Goal: Task Accomplishment & Management: Complete application form

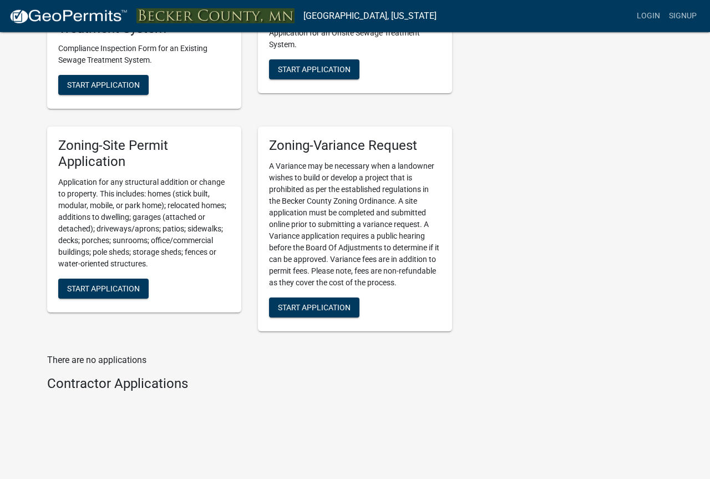
scroll to position [907, 0]
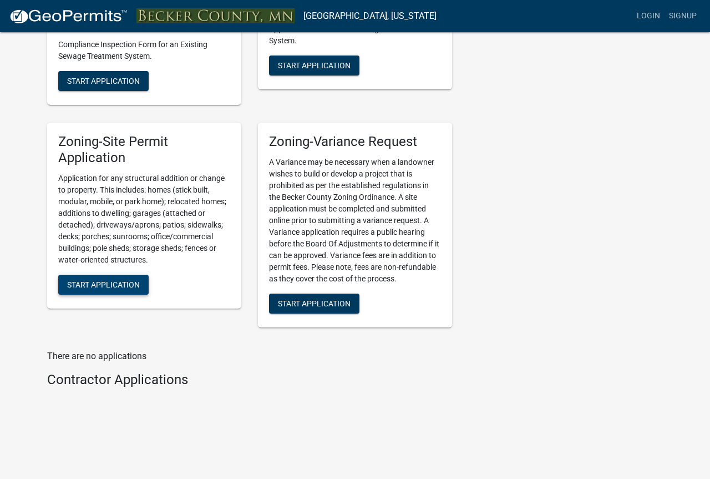
click at [104, 279] on button "Start Application" at bounding box center [103, 285] width 90 height 20
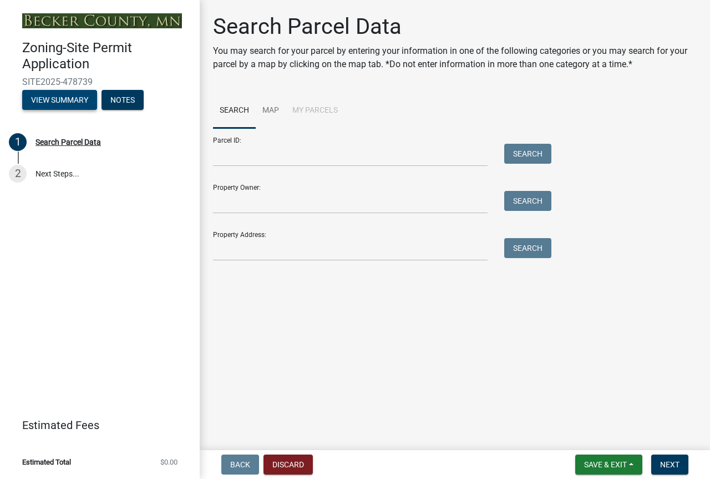
click at [47, 98] on button "View Summary" at bounding box center [59, 100] width 75 height 20
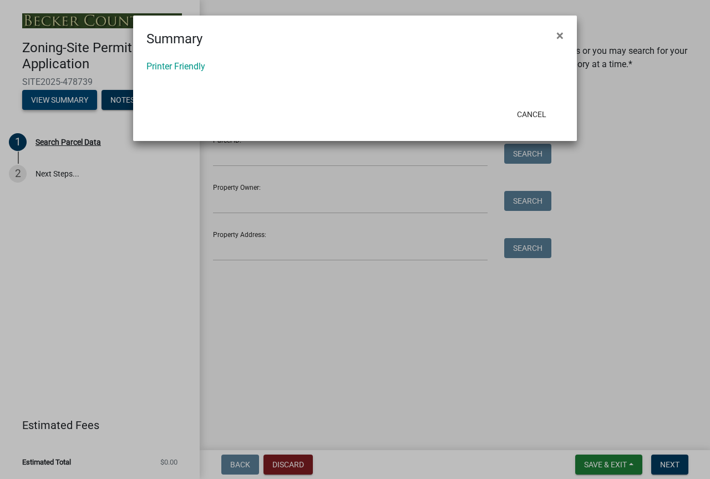
click at [47, 98] on ngb-modal-window "Summary × Printer Friendly Cancel" at bounding box center [355, 239] width 710 height 479
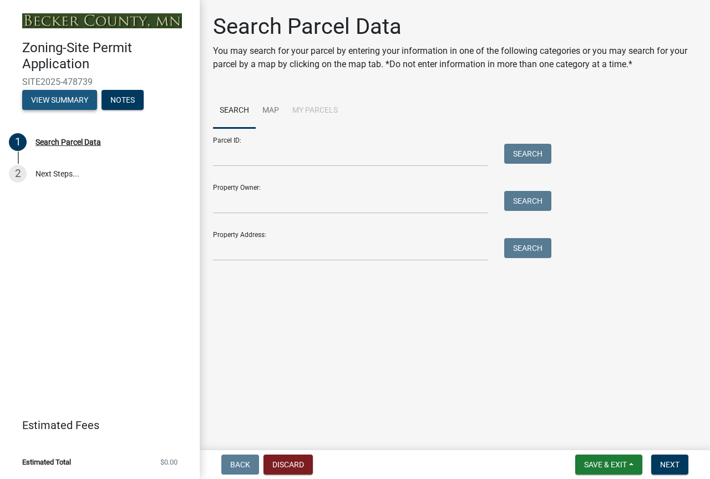
click at [47, 98] on button "View Summary" at bounding box center [59, 100] width 75 height 20
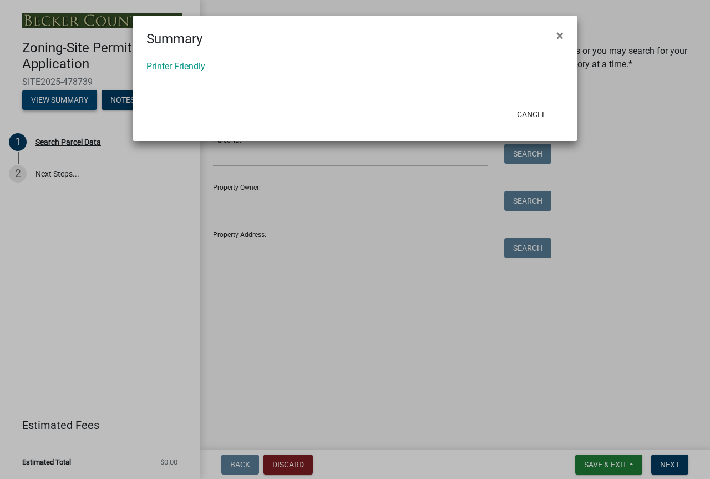
click at [47, 98] on ngb-modal-window "Summary × Printer Friendly Cancel" at bounding box center [355, 239] width 710 height 479
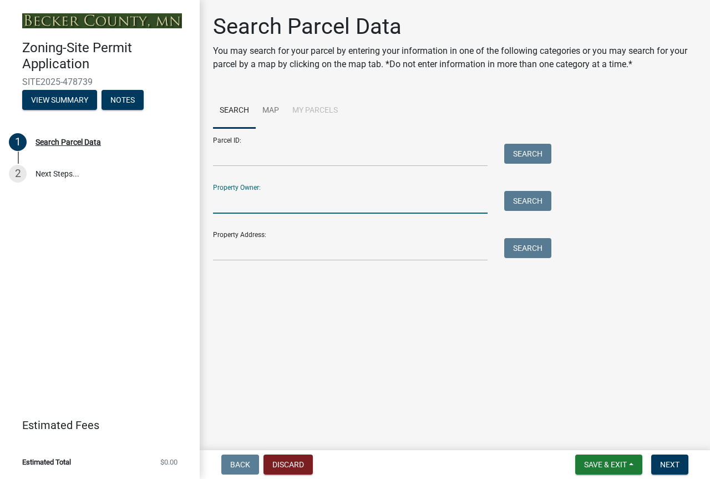
click at [214, 197] on input "Property Owner:" at bounding box center [350, 202] width 275 height 23
type input "[PERSON_NAME]"
click at [519, 196] on button "Search" at bounding box center [527, 201] width 47 height 20
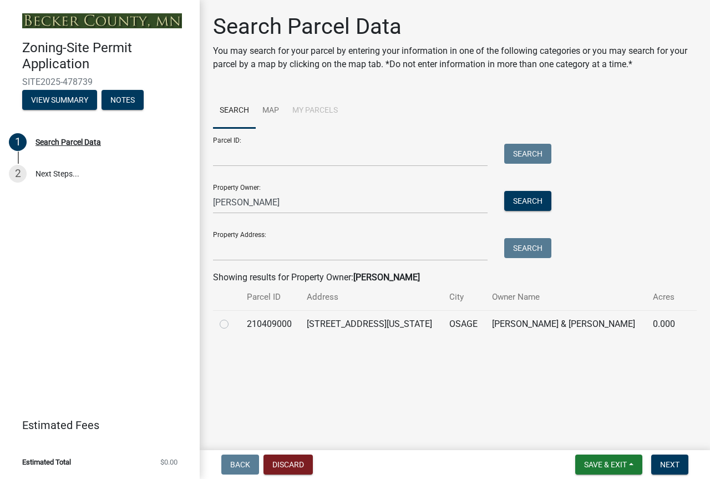
click at [233, 317] on label at bounding box center [233, 317] width 0 height 0
click at [233, 324] on input "radio" at bounding box center [236, 320] width 7 height 7
radio input "true"
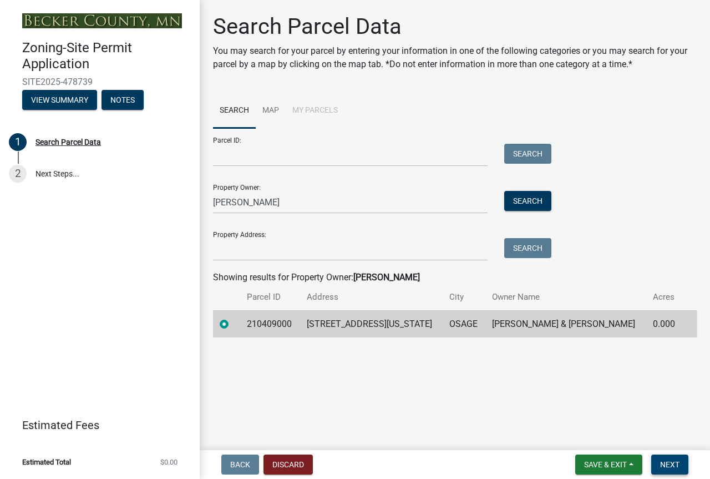
click at [661, 462] on span "Next" at bounding box center [669, 464] width 19 height 9
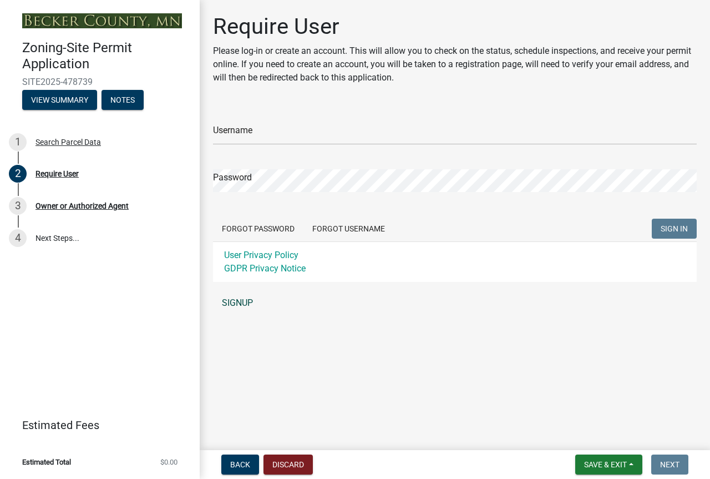
click at [232, 298] on link "SIGNUP" at bounding box center [455, 303] width 484 height 22
